Goal: Find specific page/section: Find specific page/section

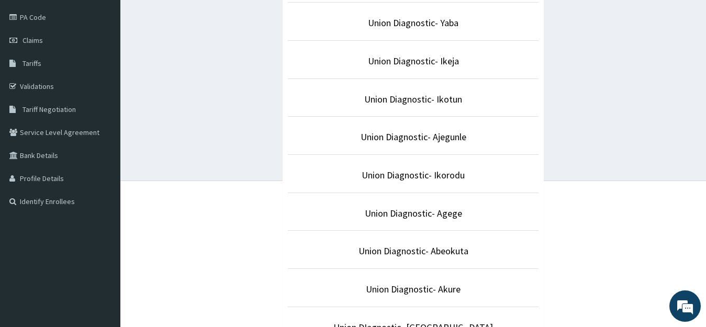
scroll to position [157, 0]
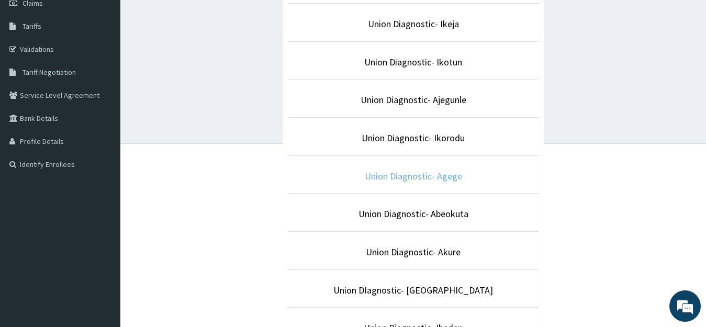
click at [442, 176] on link "Union Diagnostic- Agege" at bounding box center [413, 176] width 97 height 12
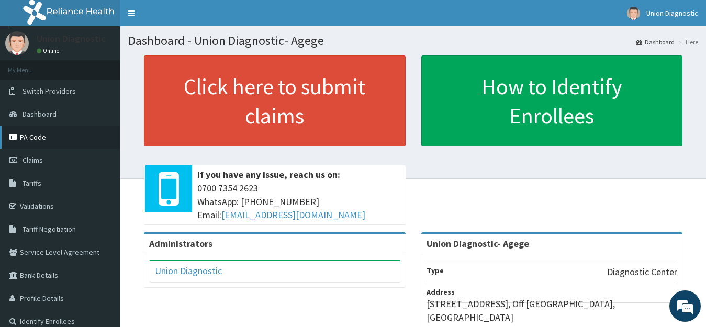
click at [33, 136] on link "PA Code" at bounding box center [60, 137] width 120 height 23
